Goal: Subscribe to service/newsletter

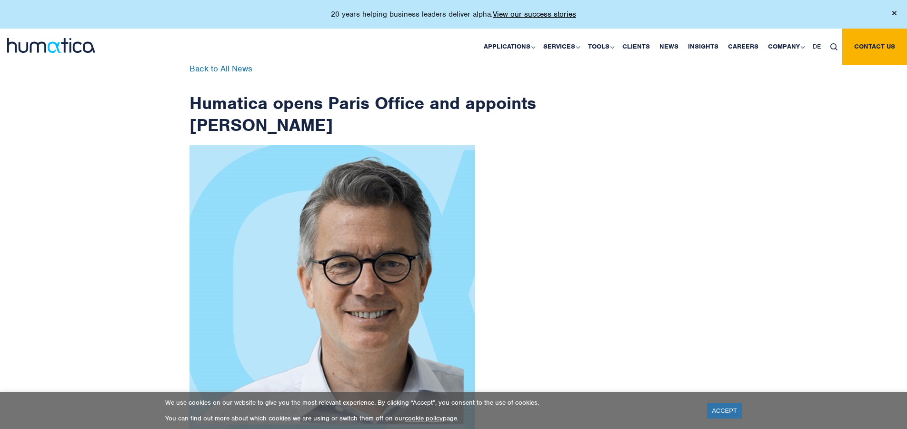
scroll to position [1518, 0]
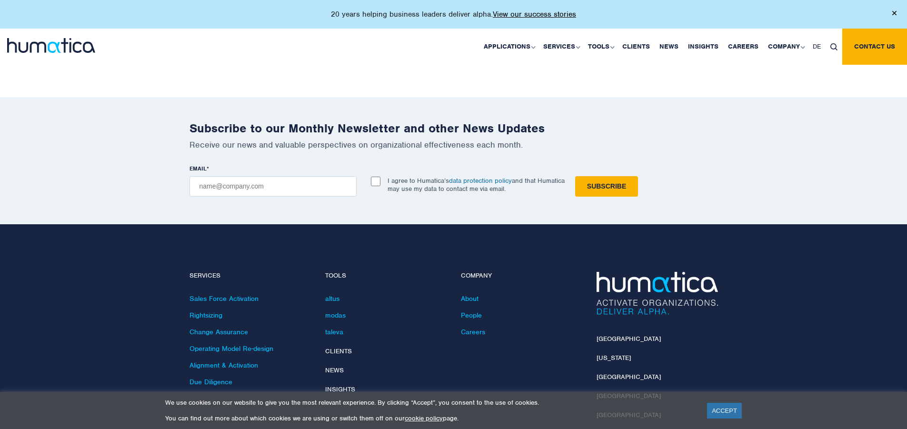
checkbox input "true"
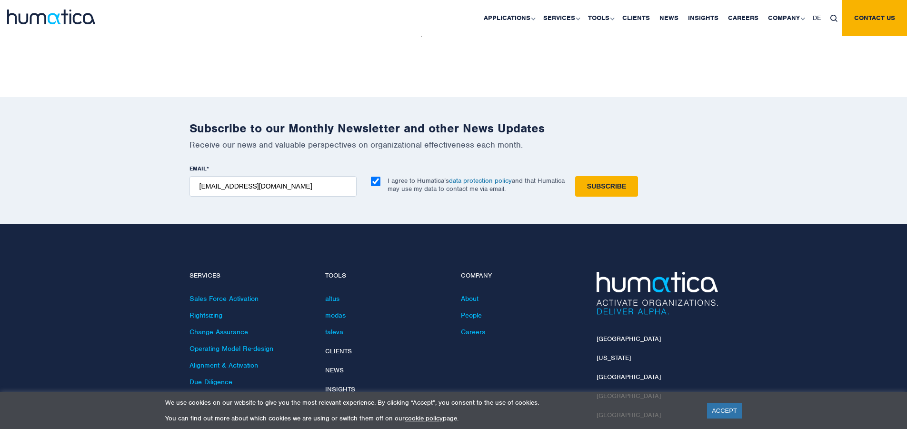
type input "[EMAIL_ADDRESS][DOMAIN_NAME]"
click at [575, 176] on input "Subscribe" at bounding box center [606, 186] width 63 height 20
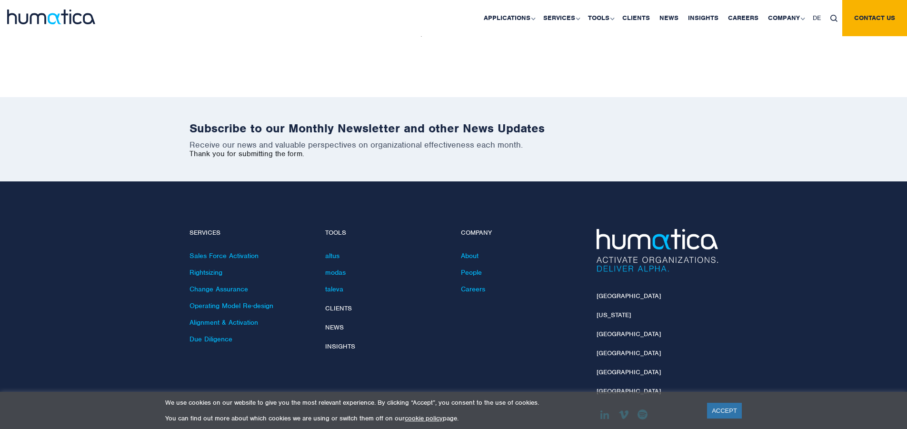
scroll to position [1476, 0]
